Goal: Use online tool/utility: Use online tool/utility

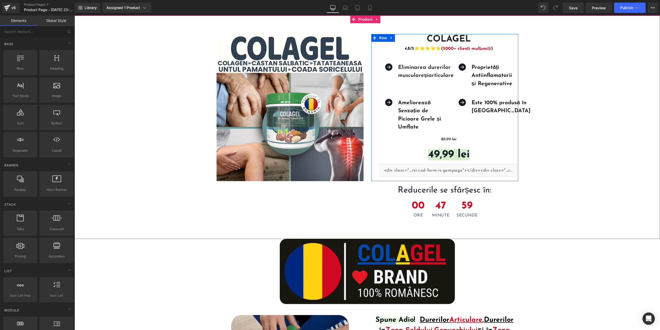
click at [434, 155] on span at bounding box center [434, 154] width 5 height 6
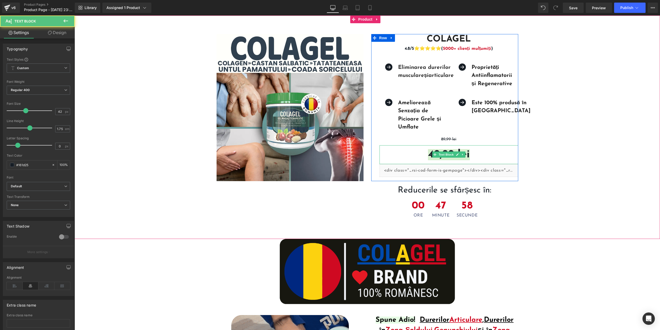
click at [425, 153] on p "49,99 lei" at bounding box center [448, 154] width 139 height 19
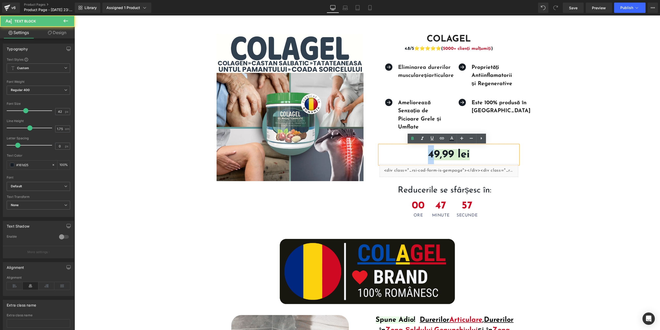
click at [428, 153] on strong "49,99 lei" at bounding box center [449, 154] width 42 height 11
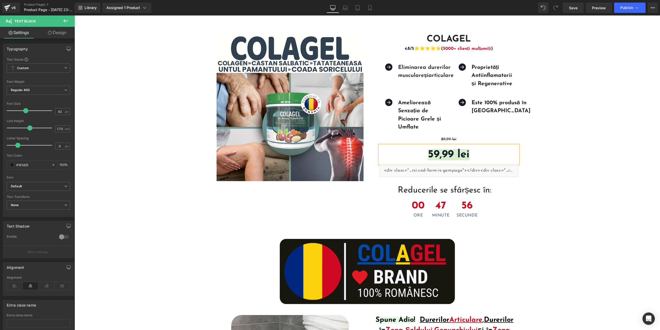
click at [554, 162] on div "Sale Off (P) Image Colagel (P) Title 4.8/5⭐⭐⭐⭐⭐( 5000+ clienți mulțumiți ) Text…" at bounding box center [366, 124] width 585 height 196
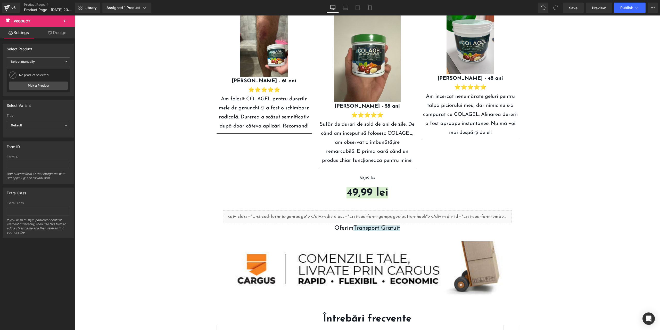
scroll to position [1302, 0]
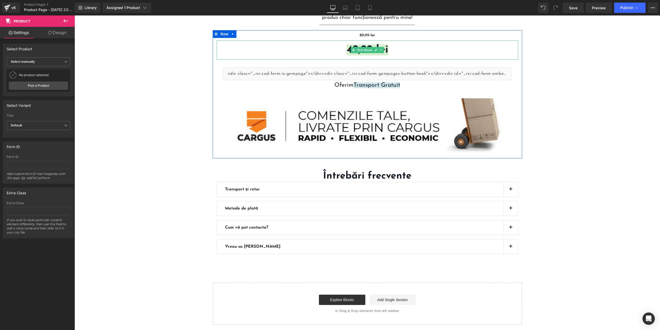
click at [346, 46] on span "49,99 lei" at bounding box center [367, 49] width 42 height 11
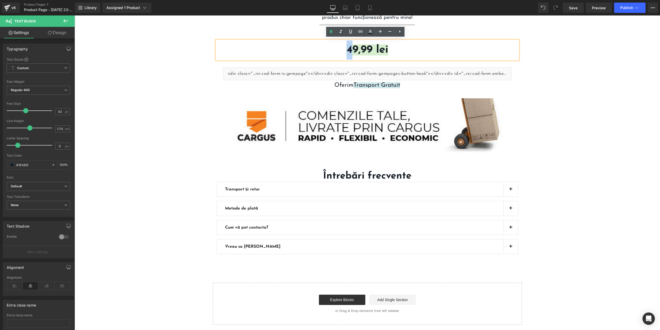
drag, startPoint x: 344, startPoint y: 46, endPoint x: 348, endPoint y: 45, distance: 3.7
click at [348, 45] on span "49,99 lei" at bounding box center [367, 49] width 42 height 11
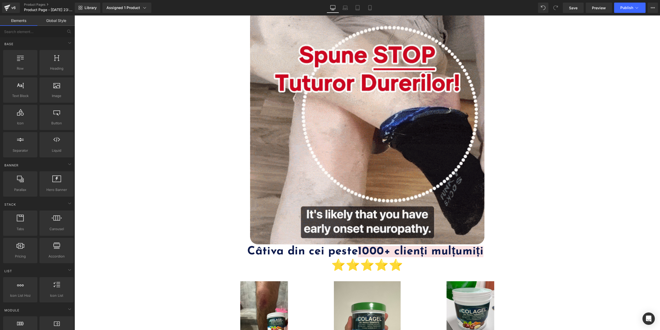
scroll to position [890, 0]
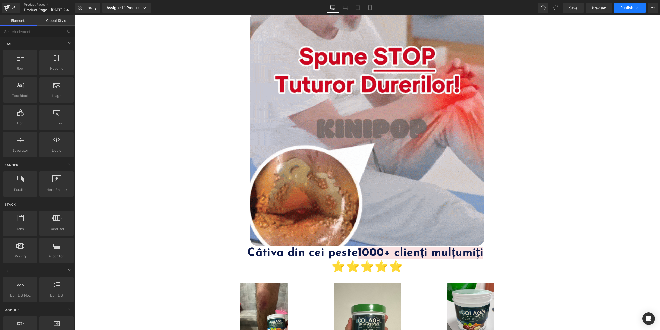
click at [621, 9] on span "Publish" at bounding box center [626, 8] width 13 height 4
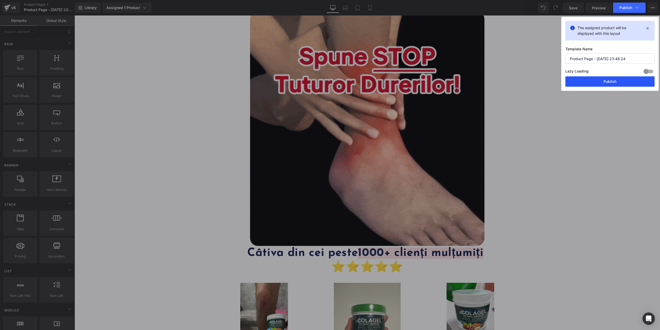
drag, startPoint x: 531, startPoint y: 68, endPoint x: 606, endPoint y: 83, distance: 76.1
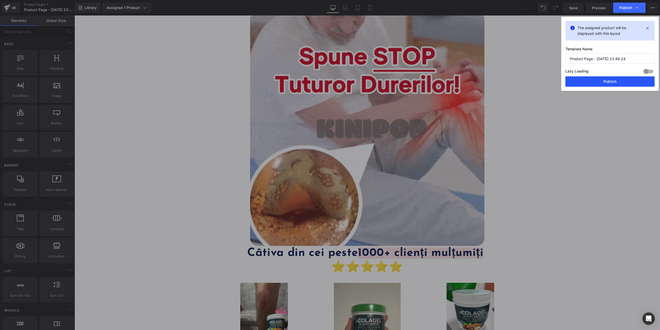
click at [606, 83] on button "Publish" at bounding box center [609, 81] width 89 height 10
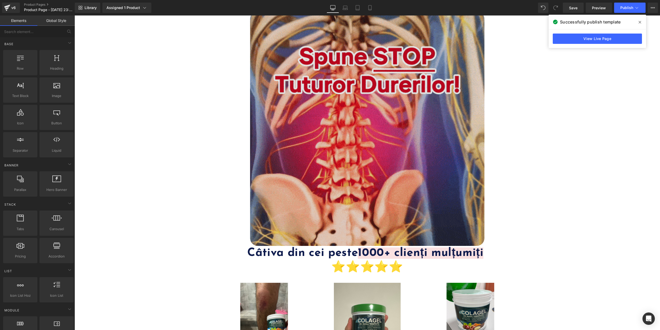
scroll to position [839, 0]
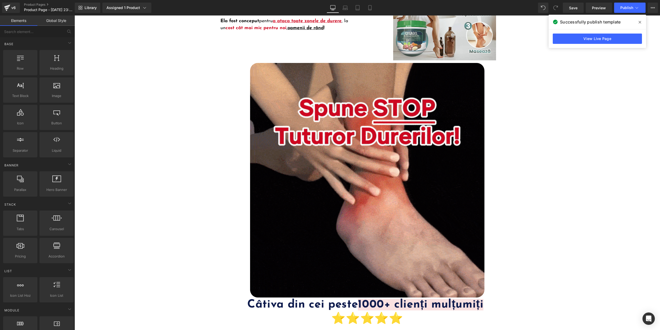
drag, startPoint x: 599, startPoint y: 200, endPoint x: 593, endPoint y: 192, distance: 10.3
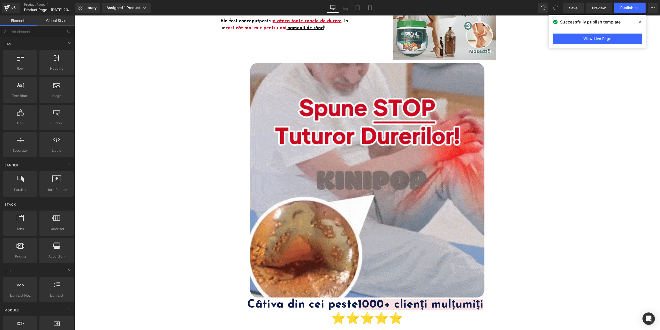
click at [599, 200] on div at bounding box center [366, 180] width 585 height 234
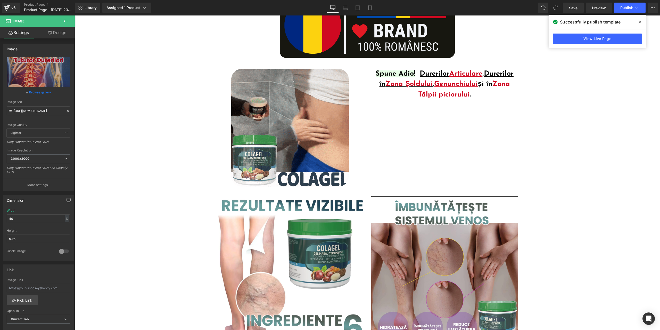
scroll to position [65, 0]
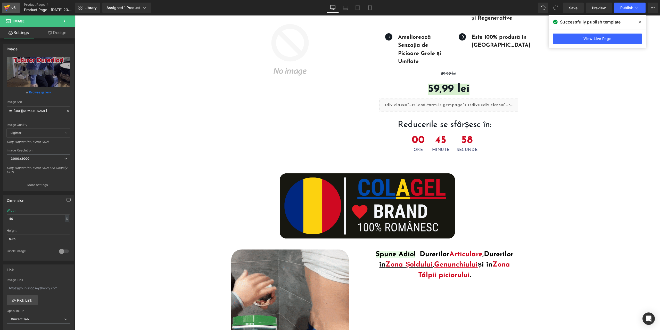
click at [10, 7] on icon at bounding box center [7, 7] width 6 height 13
